Goal: Task Accomplishment & Management: Manage account settings

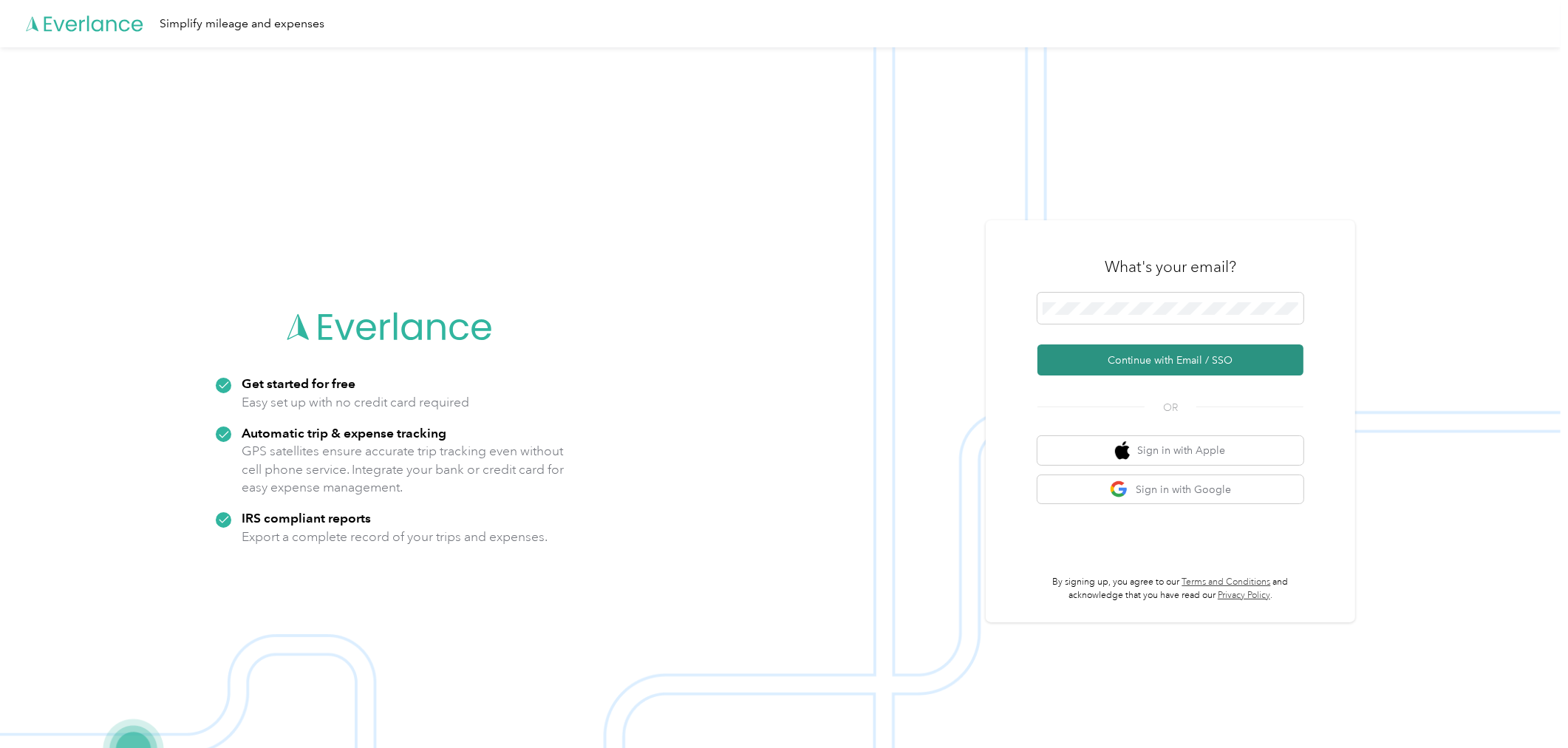
click at [1134, 349] on button "Continue with Email / SSO" at bounding box center [1171, 361] width 266 height 31
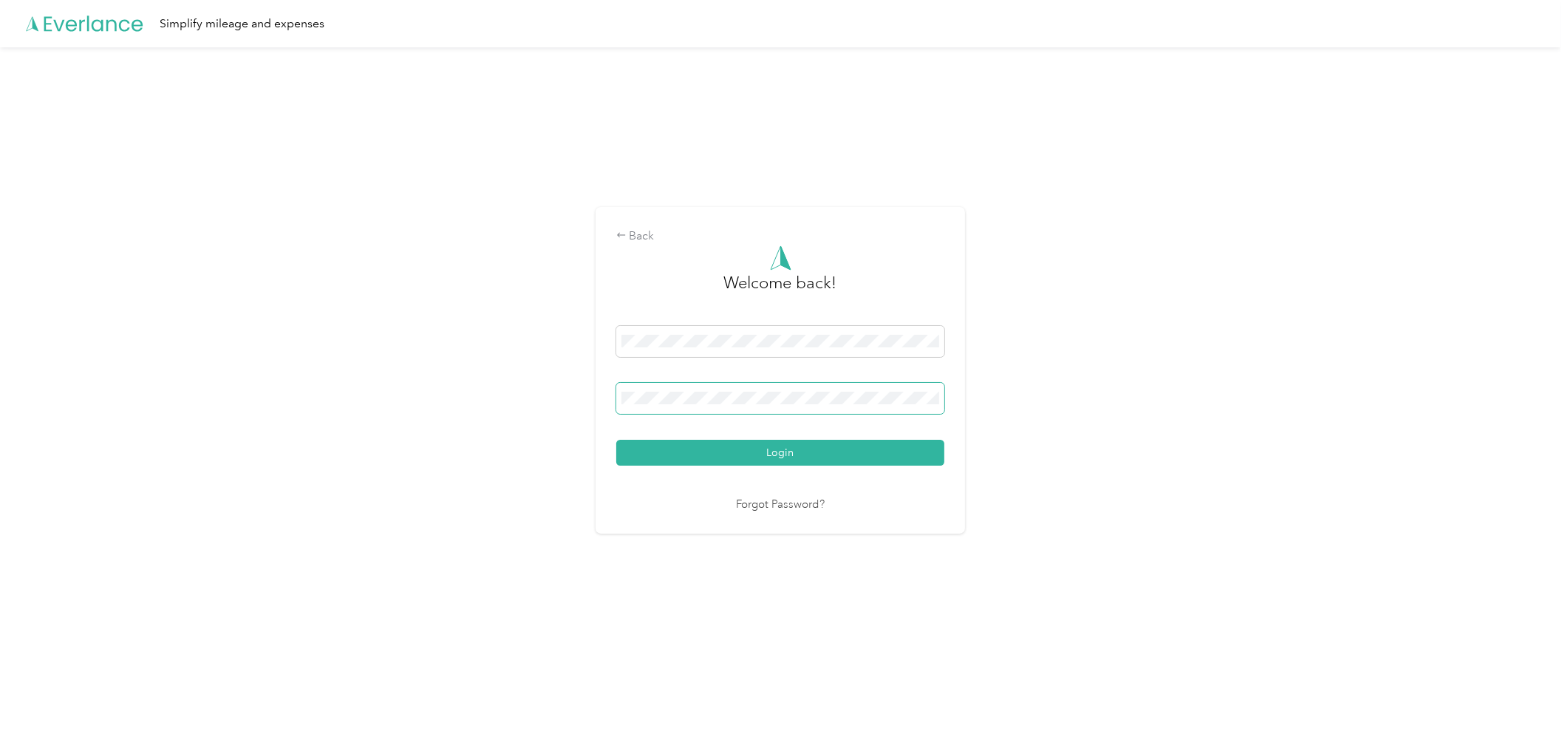
click at [616, 440] on button "Login" at bounding box center [780, 453] width 328 height 26
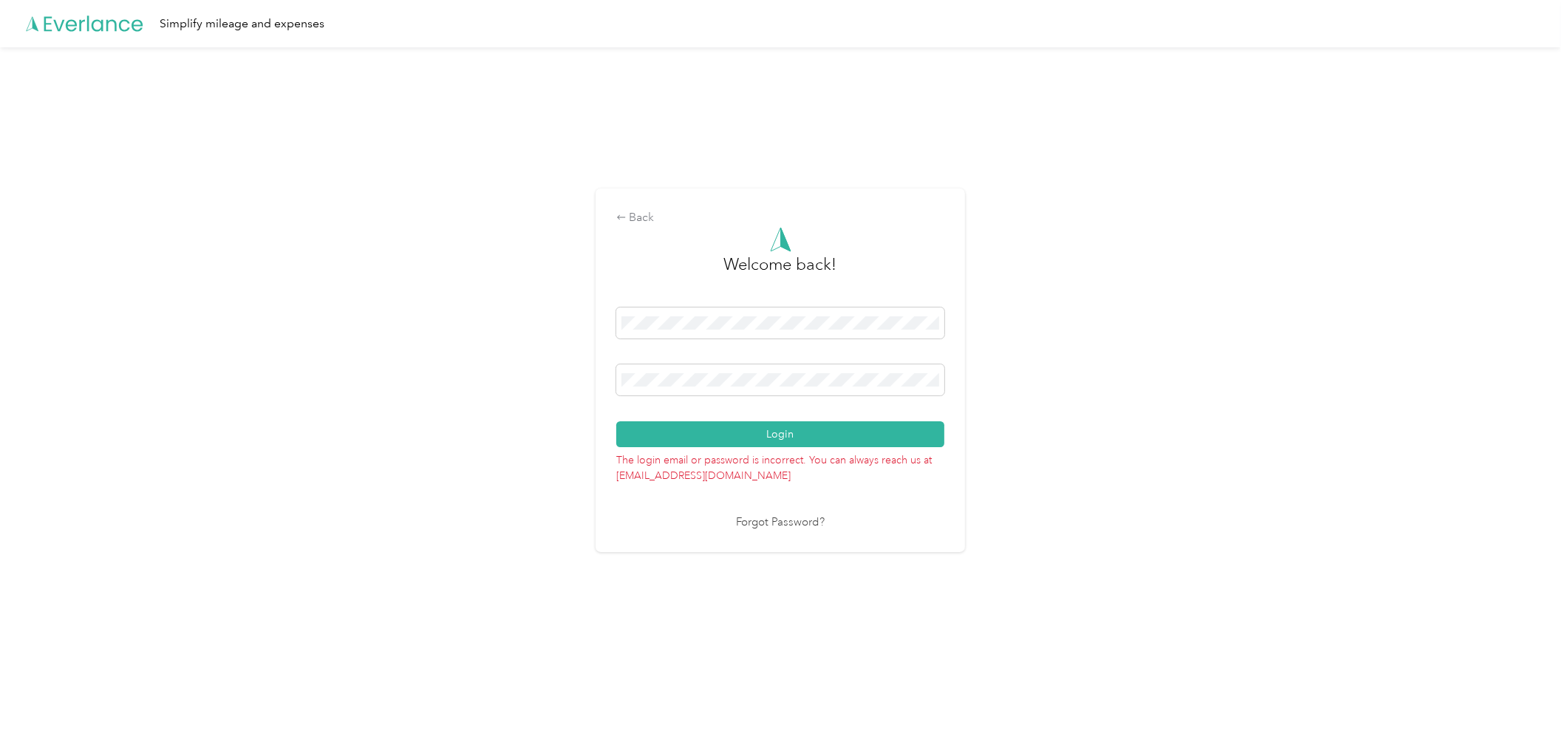
drag, startPoint x: 762, startPoint y: 399, endPoint x: 674, endPoint y: 400, distance: 88.0
click at [674, 400] on div at bounding box center [780, 382] width 328 height 36
click at [580, 407] on div "Back Welcome back! Login The login email or password is incorrect. You can alwa…" at bounding box center [780, 376] width 1561 height 658
click at [616, 422] on button "Login" at bounding box center [780, 435] width 328 height 26
